Goal: Task Accomplishment & Management: Use online tool/utility

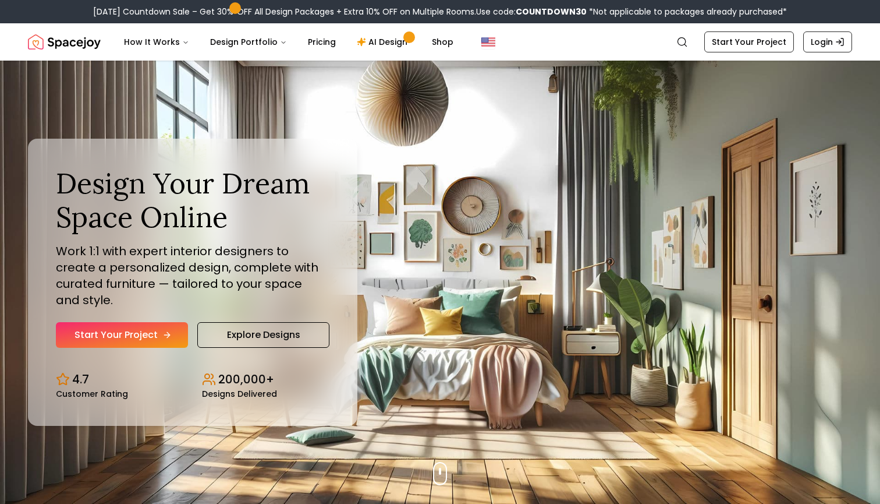
click at [160, 327] on link "Start Your Project" at bounding box center [122, 335] width 132 height 26
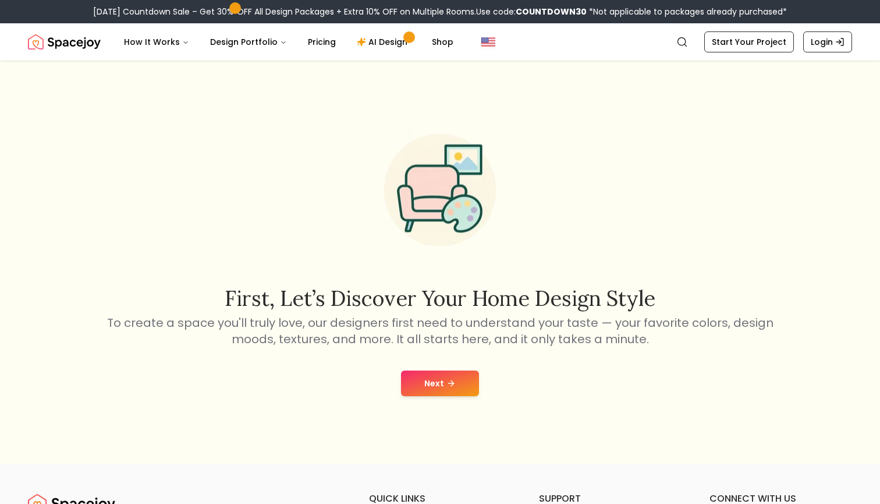
click at [448, 371] on button "Next" at bounding box center [440, 383] width 78 height 26
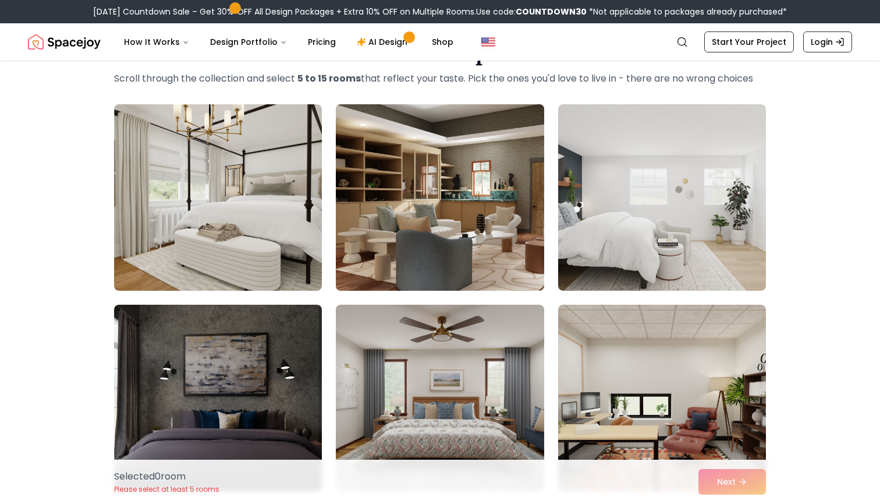
scroll to position [55, 0]
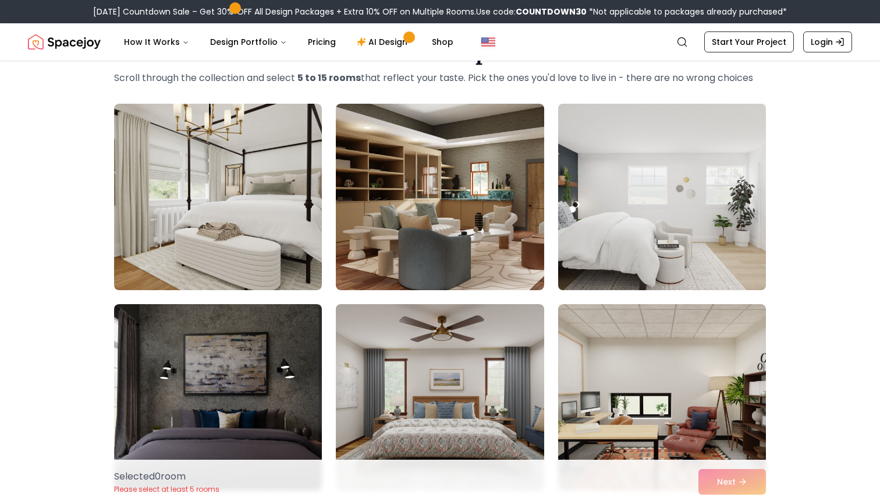
click at [647, 147] on img at bounding box center [662, 197] width 218 height 196
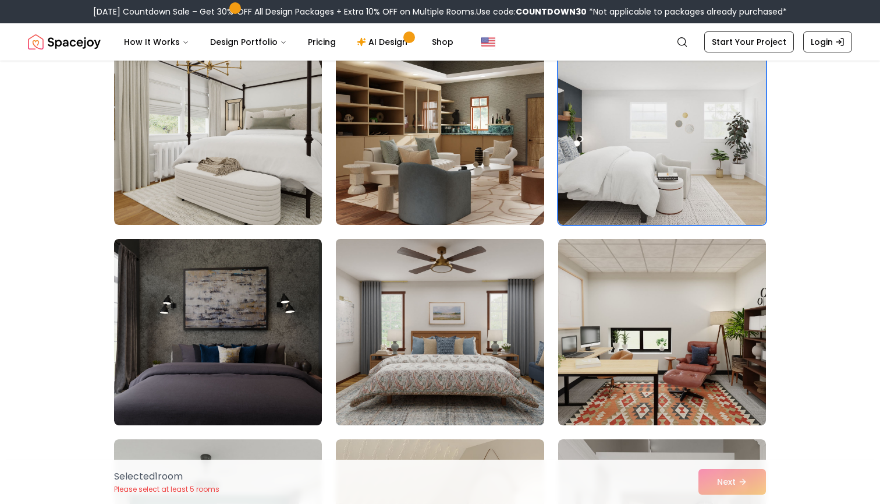
scroll to position [143, 1]
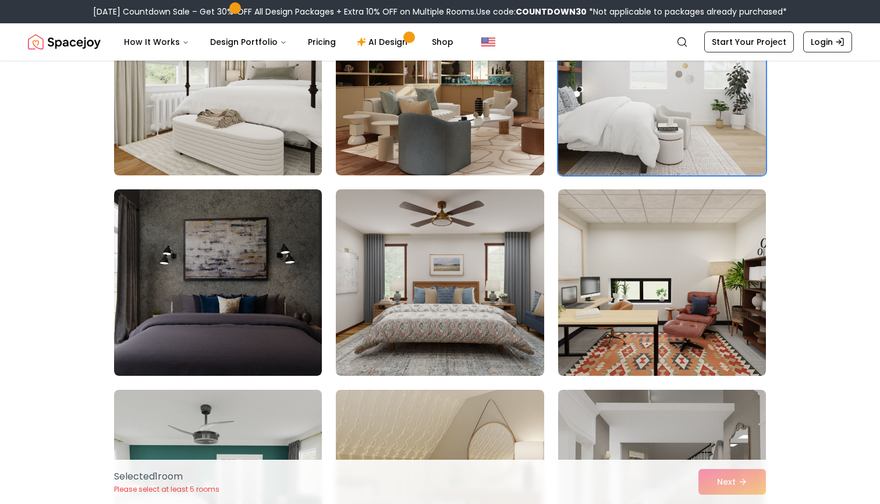
click at [268, 107] on img at bounding box center [218, 82] width 218 height 196
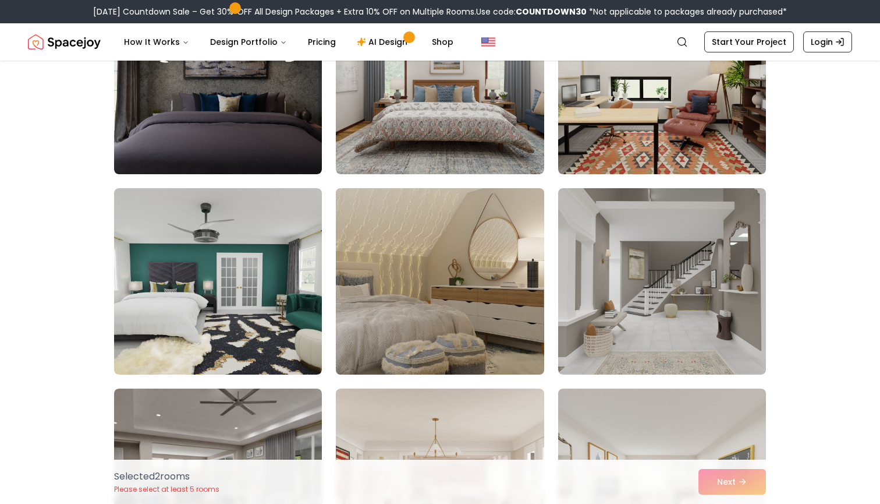
click at [378, 280] on img at bounding box center [440, 281] width 218 height 196
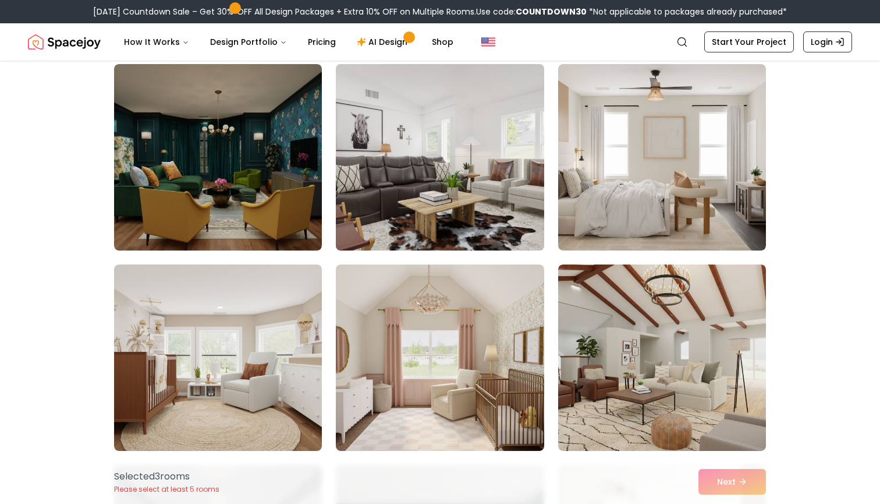
scroll to position [4107, 0]
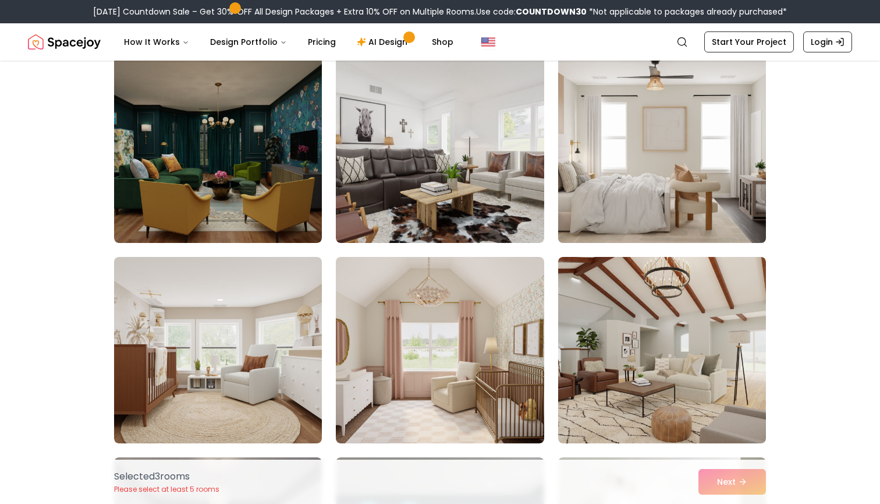
click at [649, 192] on img at bounding box center [662, 150] width 218 height 196
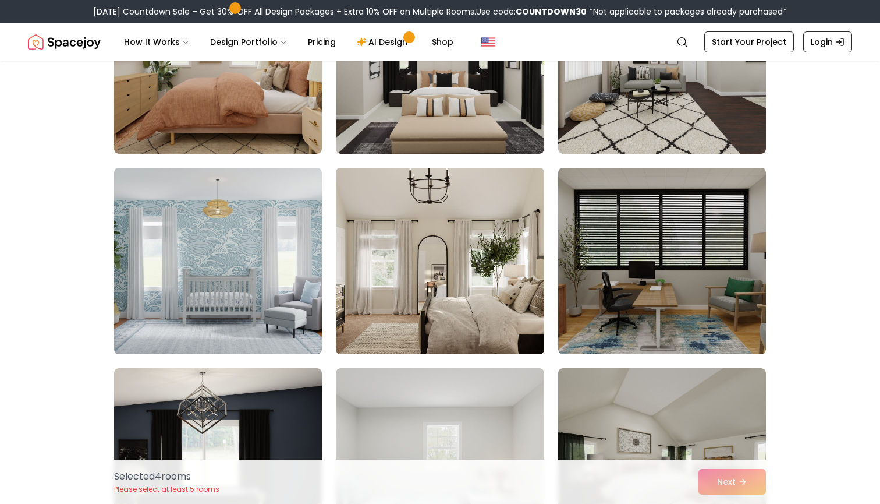
scroll to position [6008, 0]
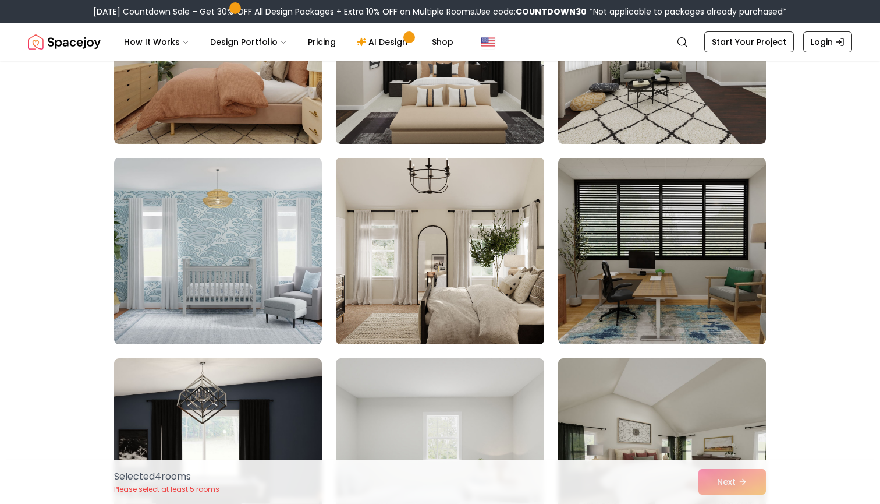
click at [401, 310] on img at bounding box center [440, 251] width 218 height 196
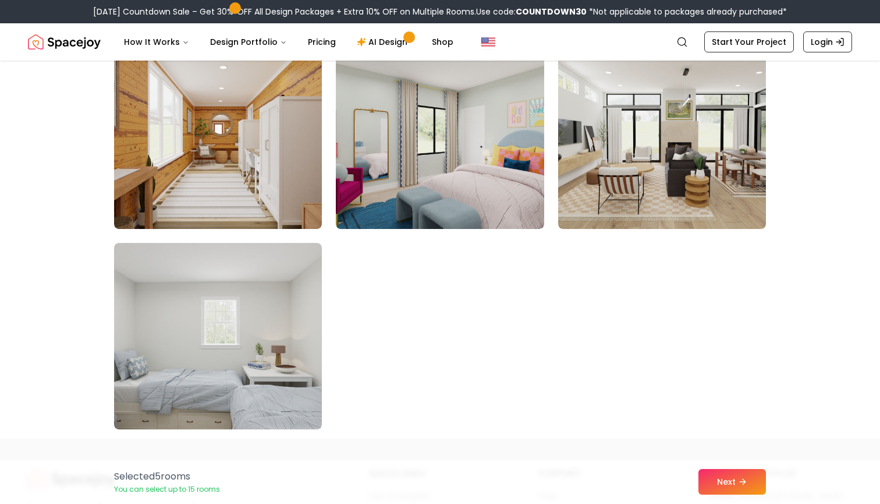
scroll to position [6575, 0]
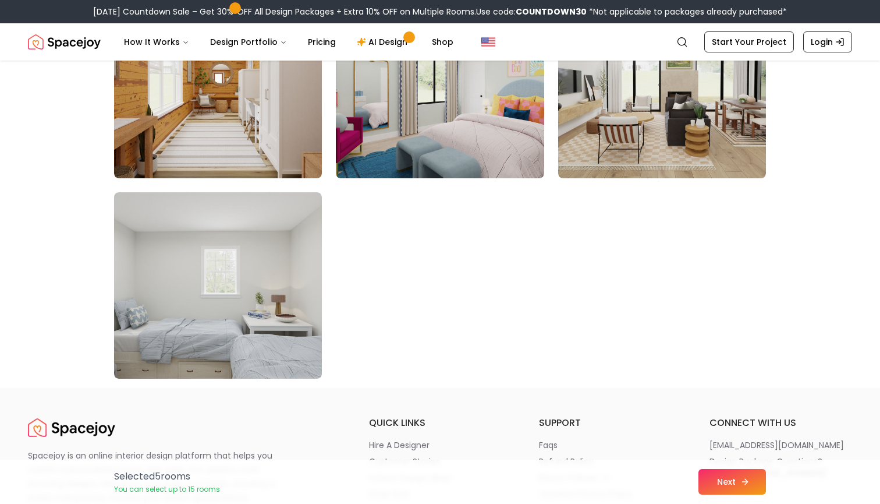
click at [731, 477] on button "Next" at bounding box center [733, 482] width 68 height 26
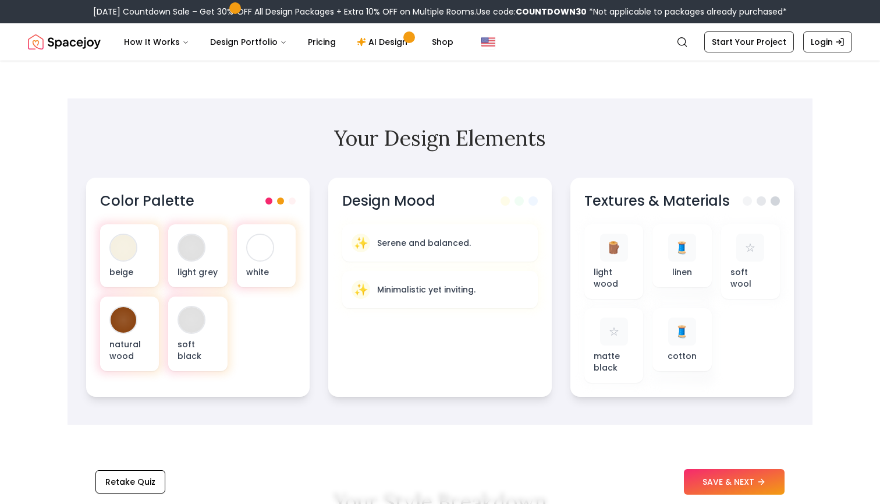
scroll to position [319, 0]
